Goal: Obtain resource: Download file/media

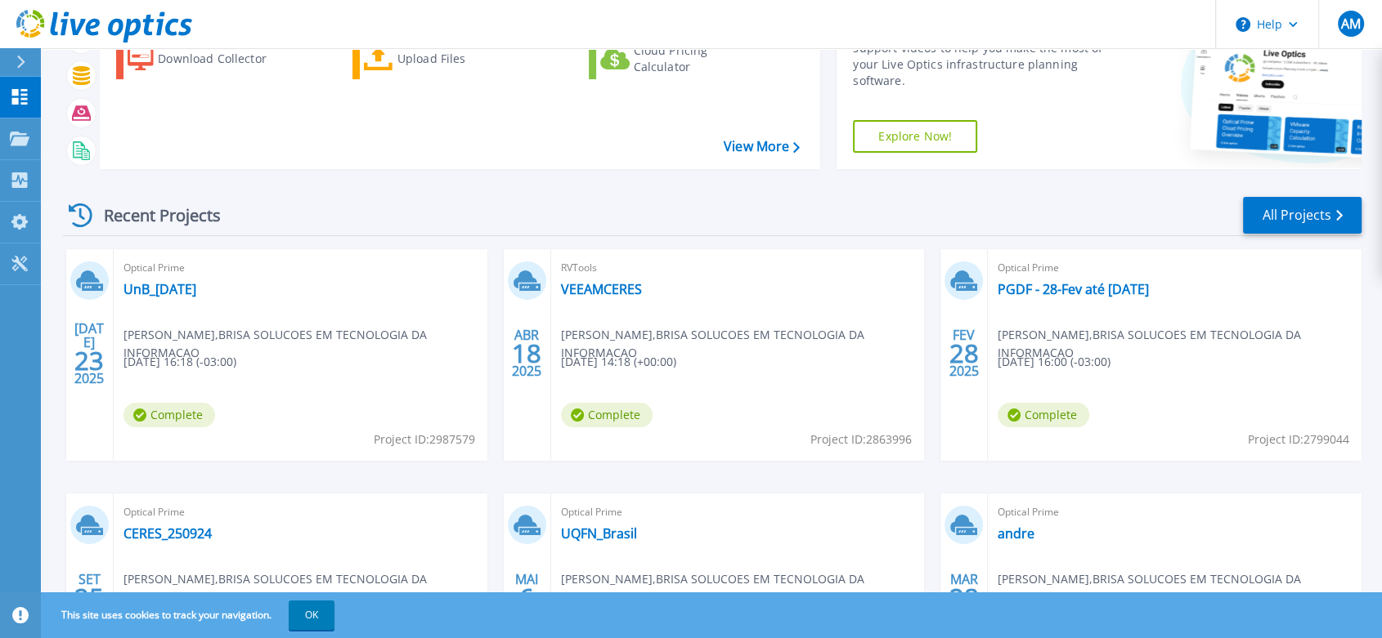
scroll to position [181, 0]
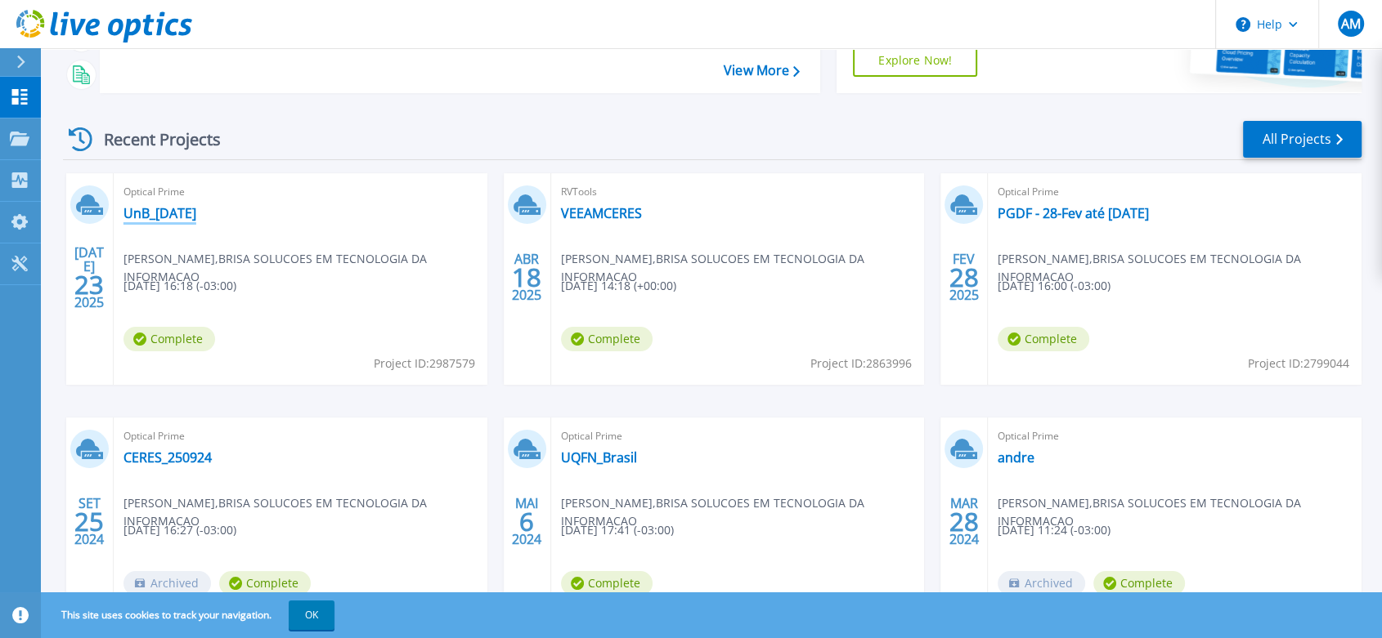
click at [172, 208] on link "UnB_[DATE]" at bounding box center [159, 213] width 73 height 16
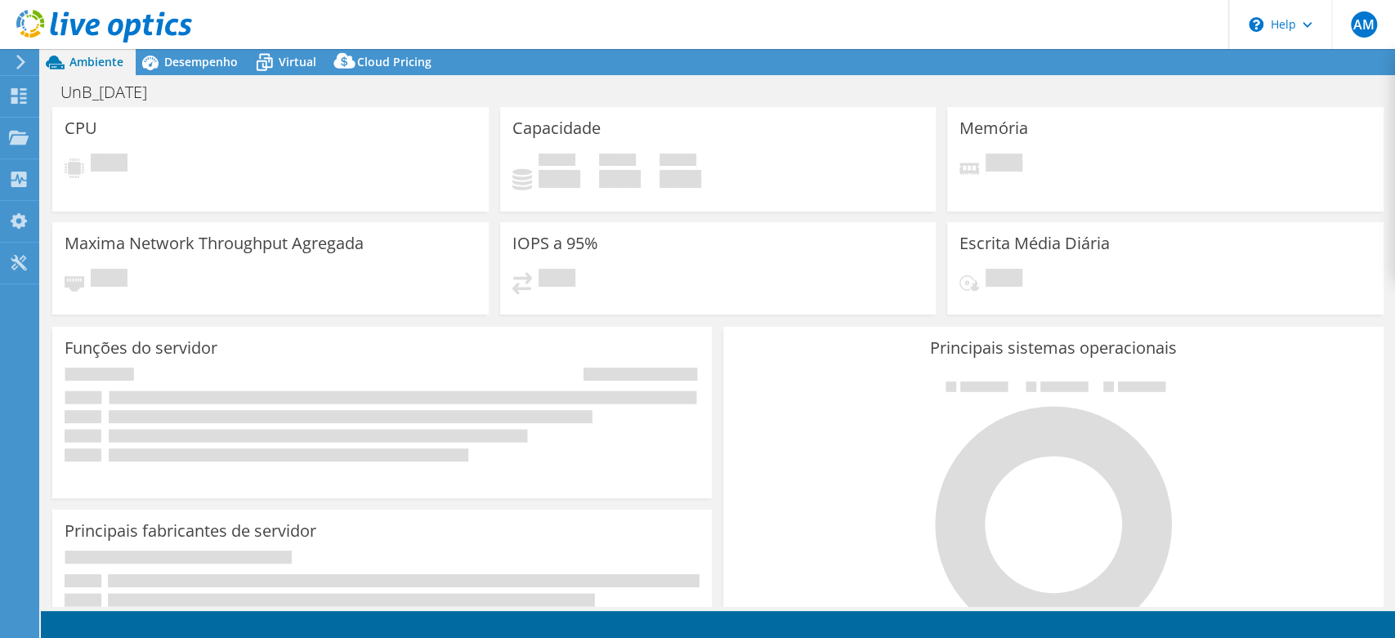
select select "USD"
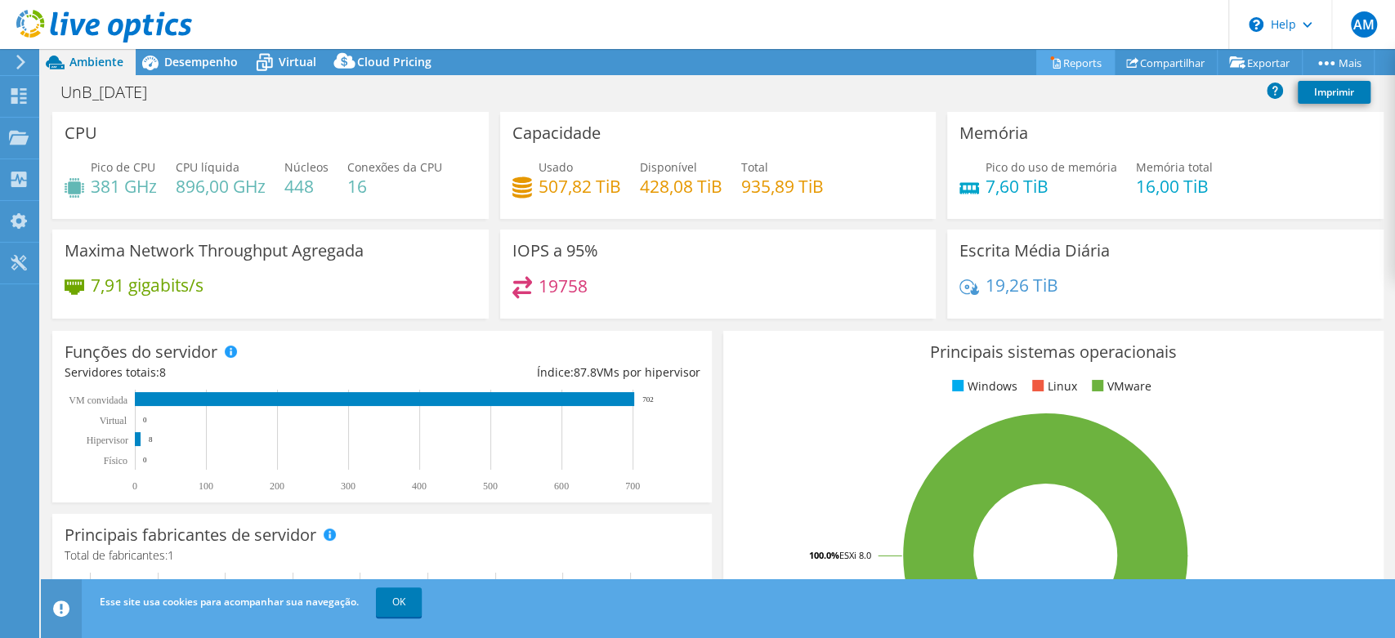
click at [1056, 50] on link "Reports" at bounding box center [1076, 62] width 78 height 25
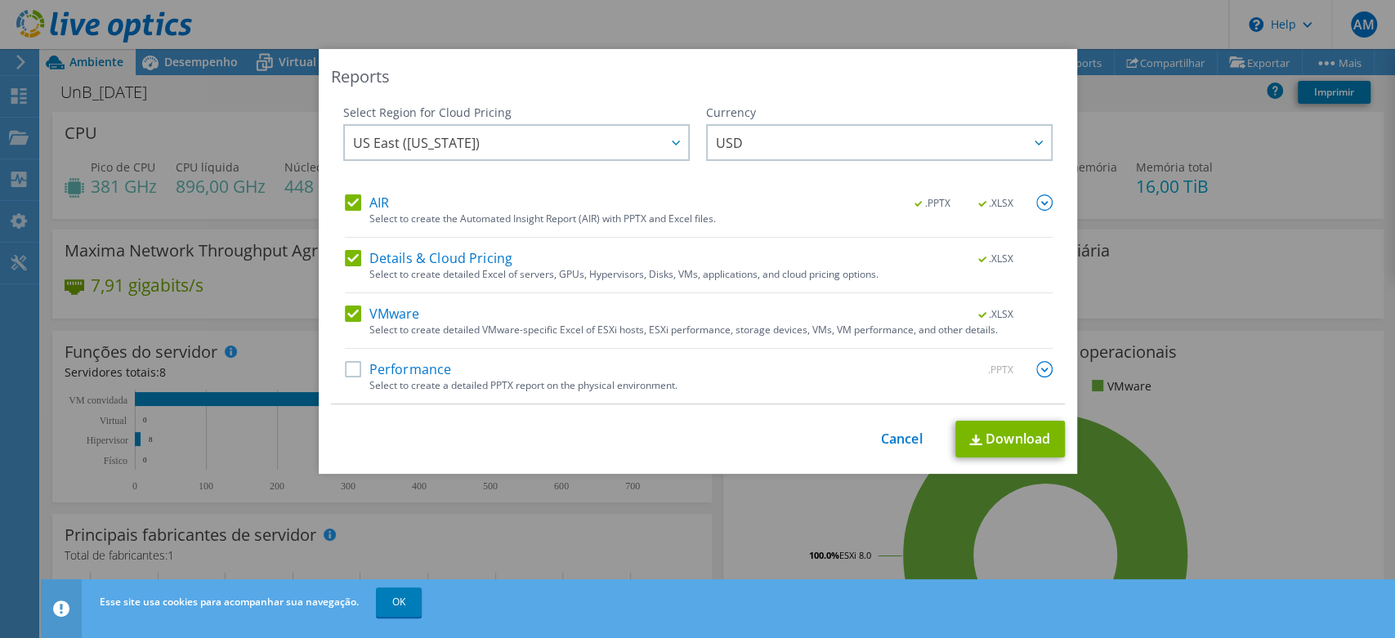
click at [345, 253] on label "Details & Cloud Pricing" at bounding box center [429, 258] width 168 height 16
click at [0, 0] on input "Details & Cloud Pricing" at bounding box center [0, 0] width 0 height 0
click at [349, 314] on label "VMware" at bounding box center [382, 314] width 75 height 16
click at [0, 0] on input "VMware" at bounding box center [0, 0] width 0 height 0
click at [1010, 441] on link "Download" at bounding box center [1011, 439] width 110 height 37
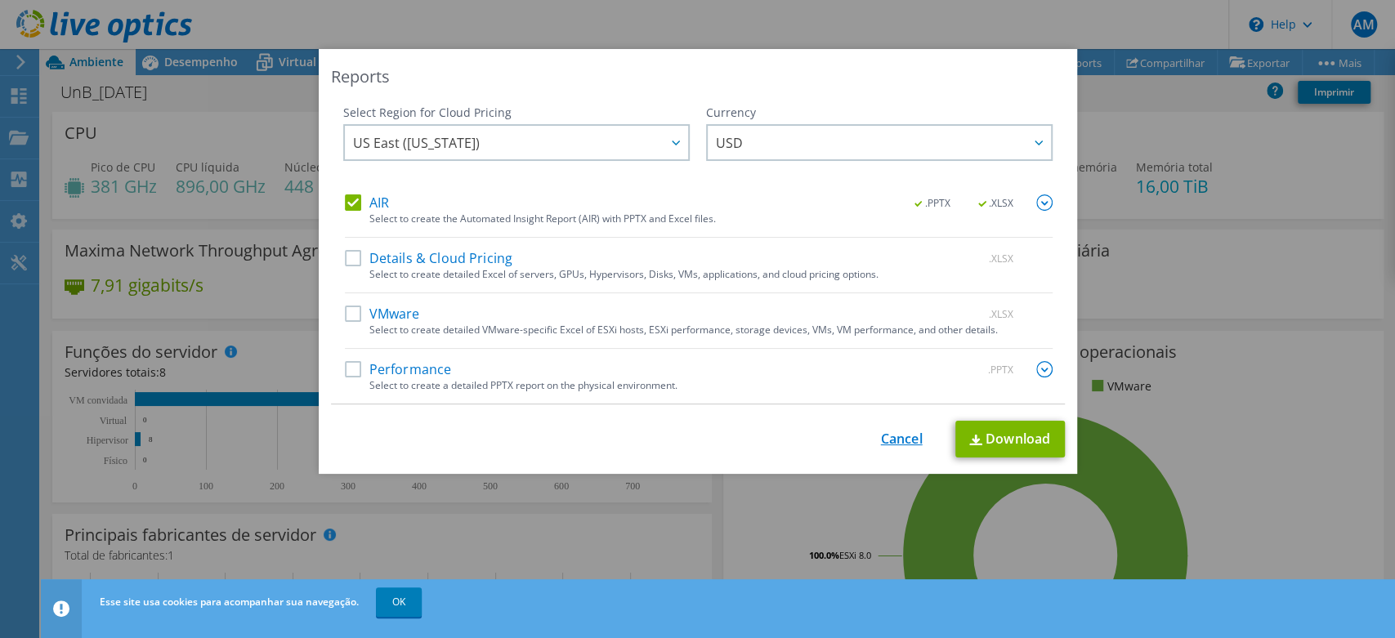
click at [890, 435] on link "Cancel" at bounding box center [902, 440] width 42 height 16
